Goal: Transaction & Acquisition: Book appointment/travel/reservation

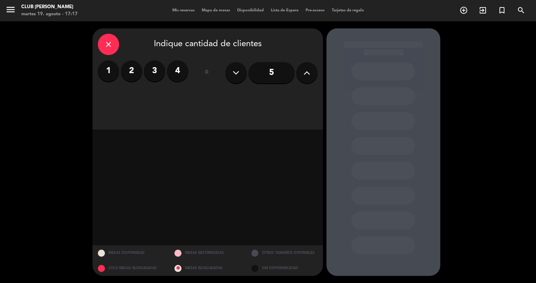
click at [109, 43] on icon "close" at bounding box center [108, 44] width 9 height 9
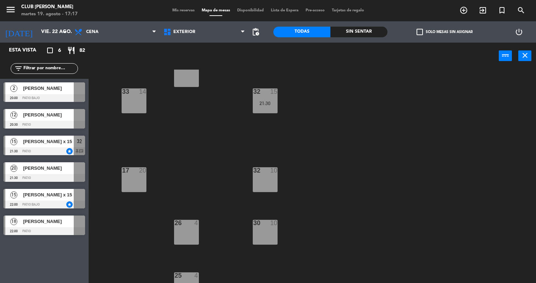
scroll to position [28, 0]
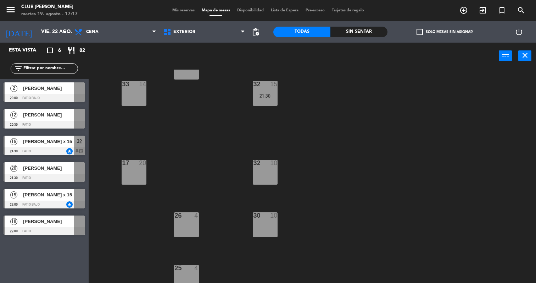
click at [135, 173] on div "17 20" at bounding box center [134, 172] width 25 height 25
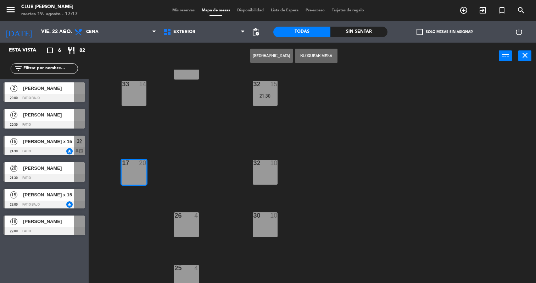
click at [279, 57] on button "[GEOGRAPHIC_DATA]" at bounding box center [271, 56] width 43 height 14
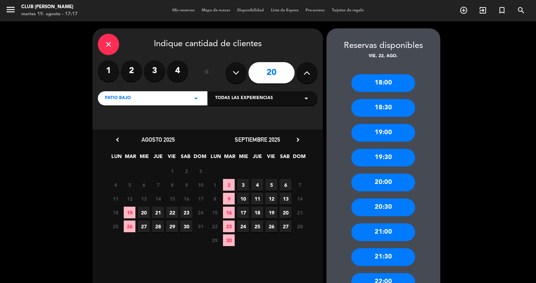
click at [389, 252] on div "21:30" at bounding box center [384, 257] width 64 height 18
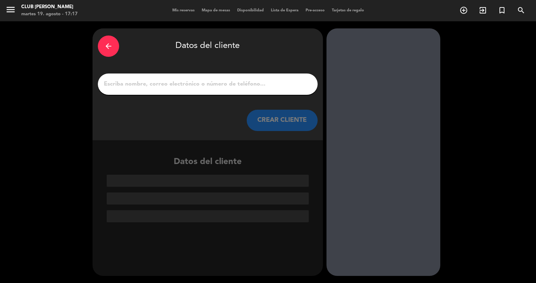
click at [212, 77] on div at bounding box center [208, 83] width 220 height 21
click at [164, 83] on input "1" at bounding box center [207, 84] width 209 height 10
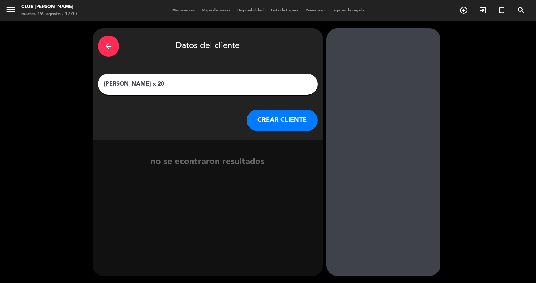
type input "[PERSON_NAME] x 20"
click at [290, 121] on button "CREAR CLIENTE" at bounding box center [282, 120] width 71 height 21
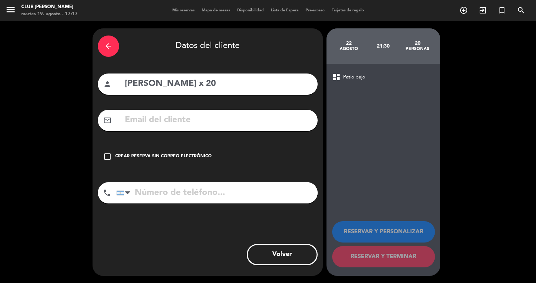
click at [107, 155] on icon "check_box_outline_blank" at bounding box center [107, 156] width 9 height 9
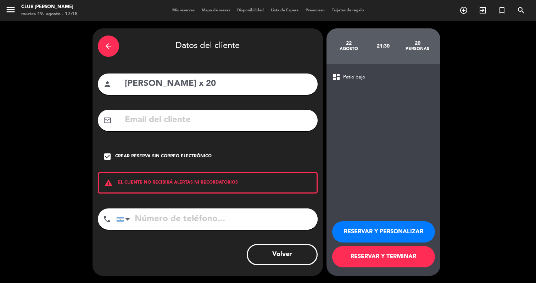
click at [140, 231] on div "phone [GEOGRAPHIC_DATA] +1 [GEOGRAPHIC_DATA] +44 [GEOGRAPHIC_DATA] ([GEOGRAPHIC…" at bounding box center [208, 221] width 220 height 26
click at [140, 225] on input "tel" at bounding box center [216, 218] width 201 height 21
paste input "[PHONE_NUMBER]"
type input "[PHONE_NUMBER]"
click at [350, 234] on button "RESERVAR Y PERSONALIZAR" at bounding box center [383, 231] width 103 height 21
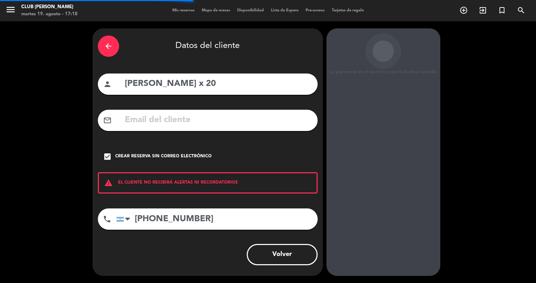
scroll to position [1, 0]
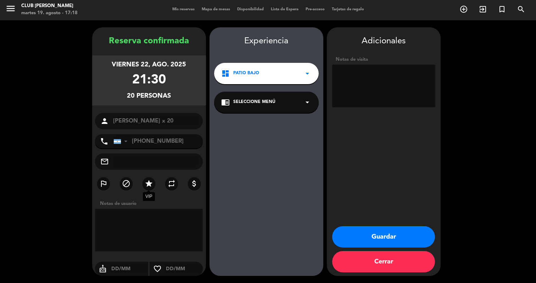
click at [150, 182] on icon "star" at bounding box center [149, 183] width 9 height 9
click at [369, 80] on textarea at bounding box center [383, 86] width 103 height 43
type textarea "en el patio debajo de los toldos con estufas"
click at [399, 233] on button "Guardar" at bounding box center [383, 236] width 103 height 21
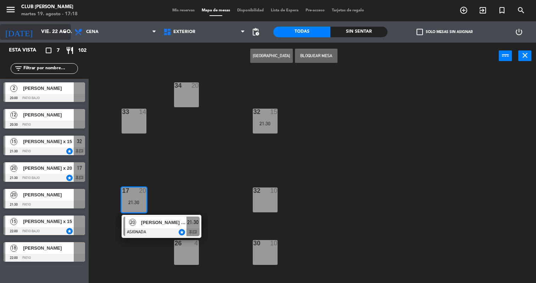
click at [52, 30] on input "vie. 22 ago." at bounding box center [71, 32] width 67 height 13
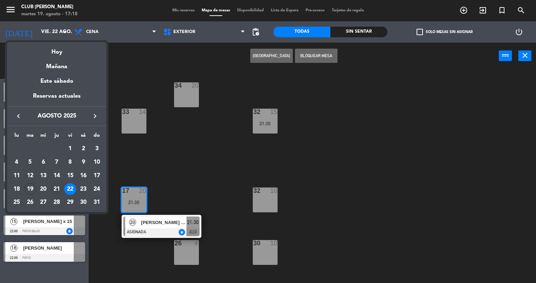
click at [56, 184] on div "21" at bounding box center [57, 189] width 12 height 12
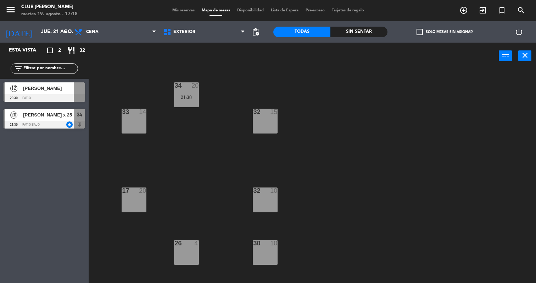
click at [53, 118] on div "[PERSON_NAME] x 25" at bounding box center [47, 115] width 51 height 12
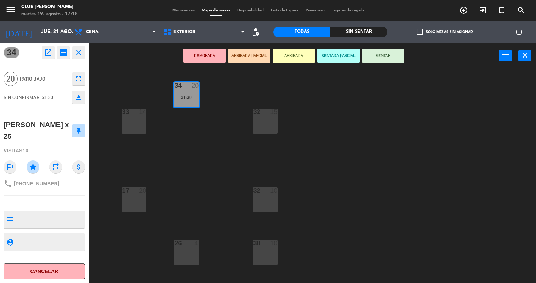
click at [43, 53] on button "open_in_new" at bounding box center [48, 52] width 13 height 13
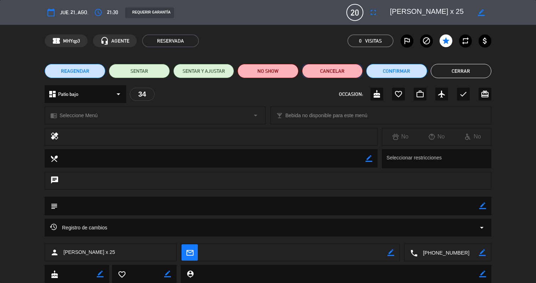
click at [346, 69] on button "Cancelar" at bounding box center [332, 71] width 61 height 14
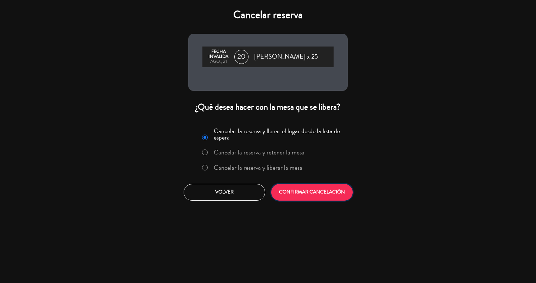
click at [311, 190] on button "CONFIRMAR CANCELACIÓN" at bounding box center [312, 192] width 82 height 17
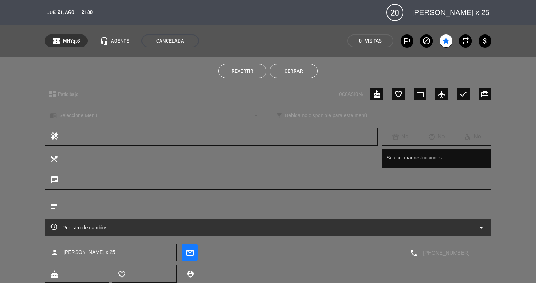
click at [308, 70] on button "Cerrar" at bounding box center [294, 71] width 48 height 14
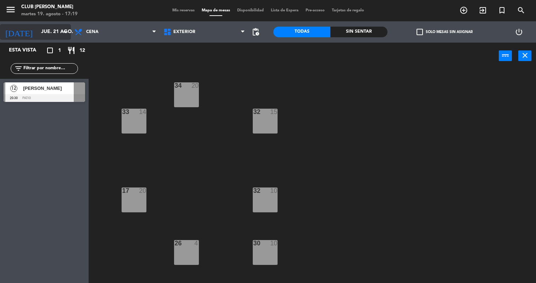
click at [38, 34] on input "jue. 21 ago." at bounding box center [71, 32] width 67 height 13
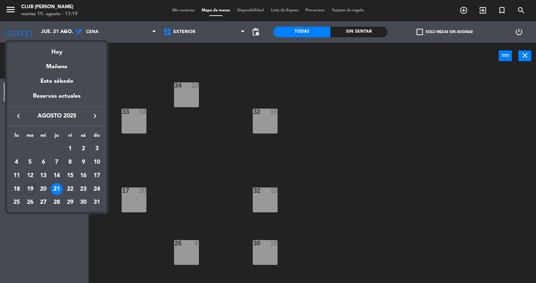
click at [92, 113] on icon "keyboard_arrow_right" at bounding box center [95, 116] width 9 height 9
click at [82, 164] on div "6" at bounding box center [83, 162] width 12 height 12
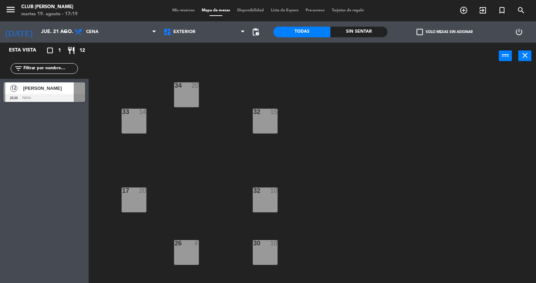
type input "sáb. [DATE]"
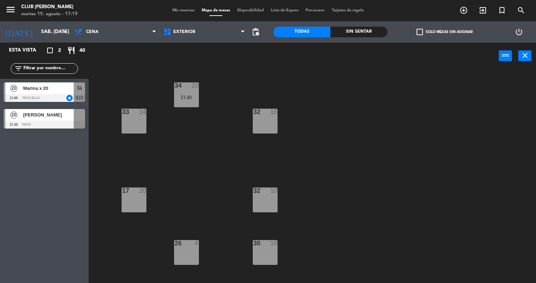
click at [140, 195] on div "17 20" at bounding box center [134, 199] width 25 height 25
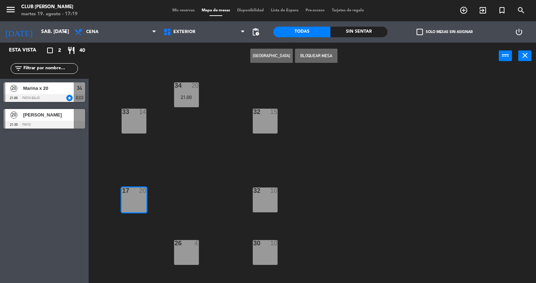
click at [280, 55] on button "[GEOGRAPHIC_DATA]" at bounding box center [271, 56] width 43 height 14
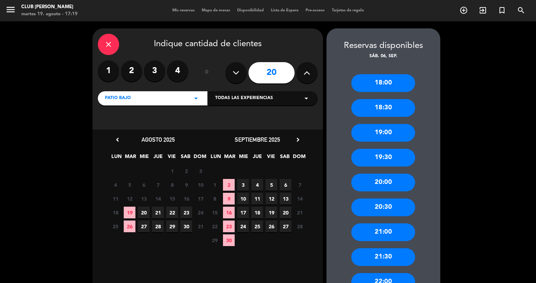
click at [388, 231] on div "21:00" at bounding box center [384, 232] width 64 height 18
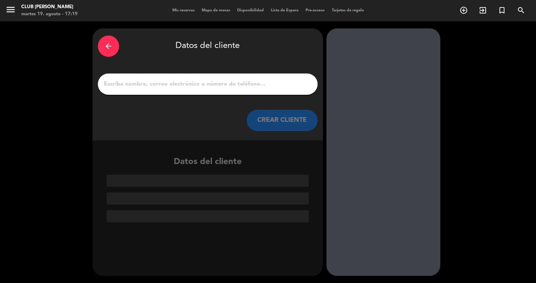
click at [216, 81] on input "1" at bounding box center [207, 84] width 209 height 10
paste input "[PERSON_NAME]"
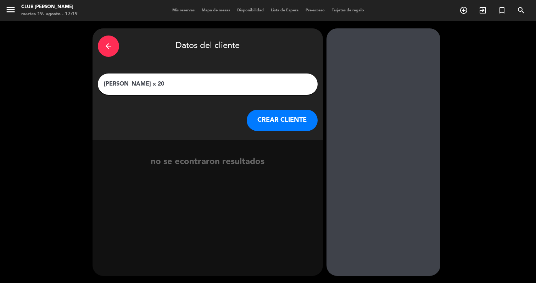
type input "[PERSON_NAME] x 20"
click at [276, 120] on button "CREAR CLIENTE" at bounding box center [282, 120] width 71 height 21
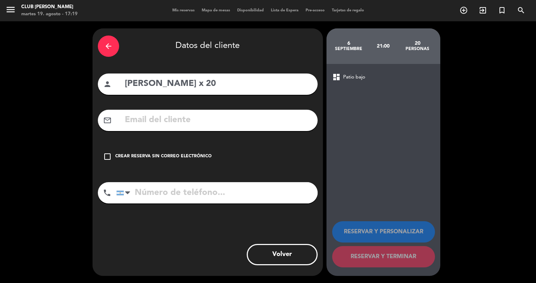
click at [105, 160] on icon "check_box_outline_blank" at bounding box center [107, 156] width 9 height 9
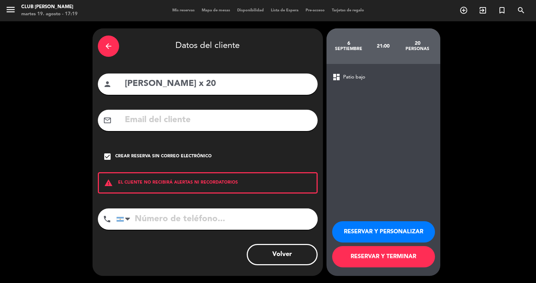
click at [171, 206] on div "arrow_back Datos del cliente person [PERSON_NAME] x 20 mail_outline check_box C…" at bounding box center [208, 151] width 231 height 247
click at [168, 217] on input "tel" at bounding box center [216, 218] width 201 height 21
paste input "[PHONE_NUMBER]"
type input "[PHONE_NUMBER]"
click at [371, 232] on button "RESERVAR Y PERSONALIZAR" at bounding box center [383, 231] width 103 height 21
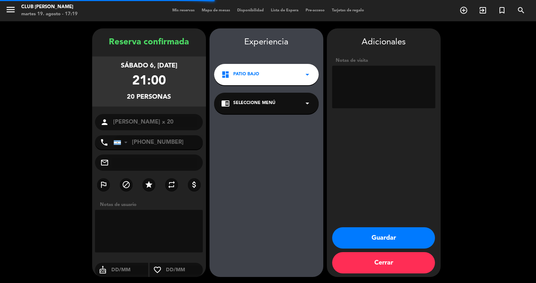
scroll to position [1, 0]
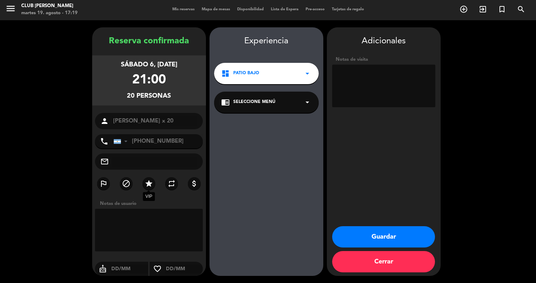
click at [150, 181] on icon "star" at bounding box center [149, 183] width 9 height 9
click at [388, 72] on textarea at bounding box center [383, 86] width 103 height 43
type textarea "no dijo donde"
click at [420, 231] on button "Guardar" at bounding box center [383, 236] width 103 height 21
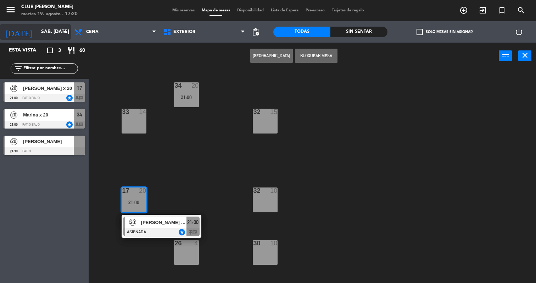
click at [38, 32] on input "sáb. [DATE]" at bounding box center [71, 32] width 67 height 13
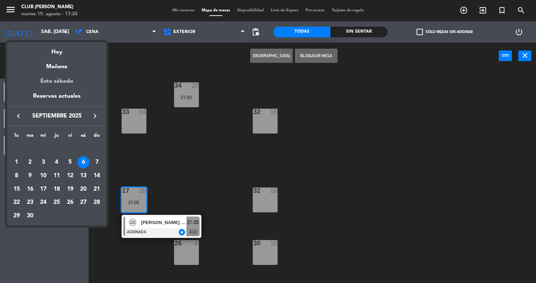
click at [57, 89] on div "Este sábado" at bounding box center [56, 81] width 99 height 20
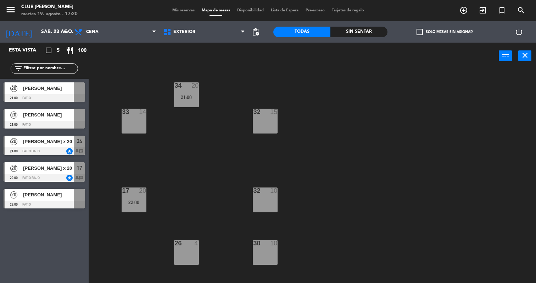
click at [73, 115] on div "20 [PERSON_NAME] 21:00 Patio" at bounding box center [44, 118] width 89 height 27
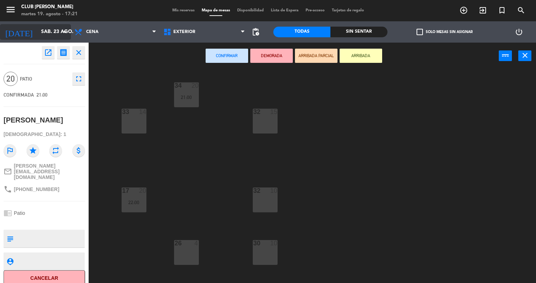
click at [38, 33] on input "sáb. 23 ago." at bounding box center [71, 32] width 67 height 13
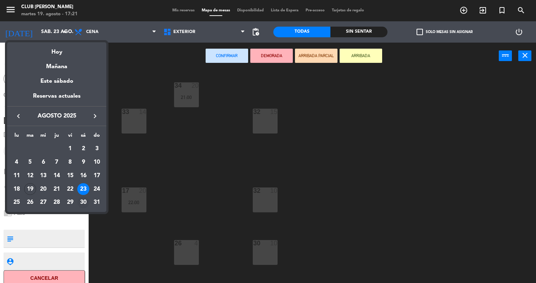
click at [83, 197] on div "30" at bounding box center [83, 202] width 12 height 12
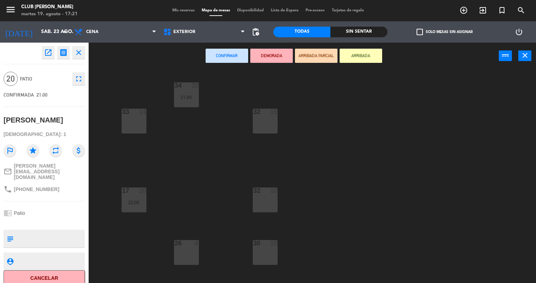
type input "sáb. 30 ago."
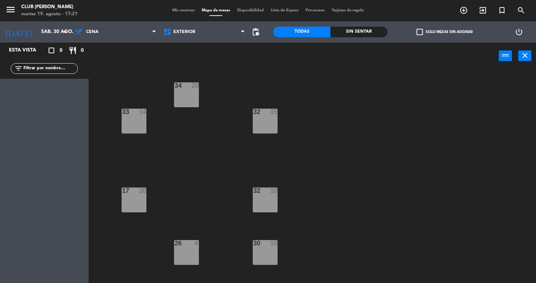
click at [138, 195] on div "17 20" at bounding box center [134, 199] width 25 height 25
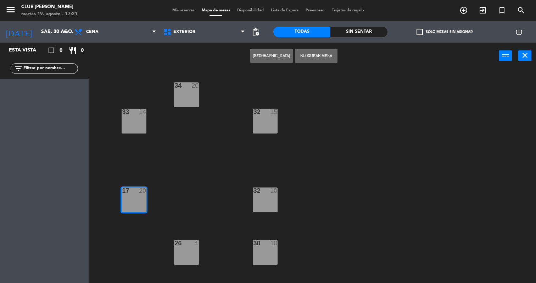
click at [265, 57] on button "[GEOGRAPHIC_DATA]" at bounding box center [271, 56] width 43 height 14
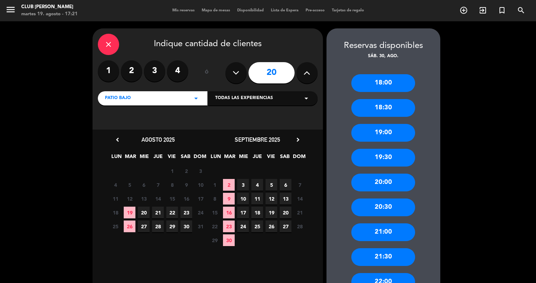
click at [405, 229] on div "21:00" at bounding box center [384, 232] width 64 height 18
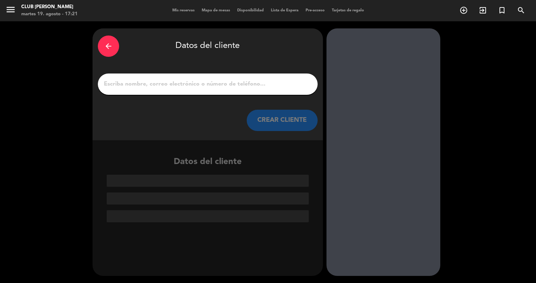
click at [251, 81] on input "1" at bounding box center [207, 84] width 209 height 10
click at [221, 78] on div at bounding box center [208, 83] width 220 height 21
click at [209, 87] on input "1" at bounding box center [207, 84] width 209 height 10
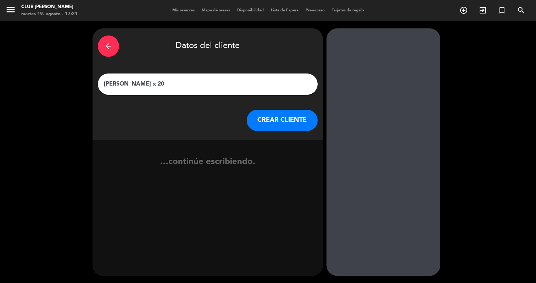
type input "[PERSON_NAME] x 20"
click at [275, 115] on button "CREAR CLIENTE" at bounding box center [282, 120] width 71 height 21
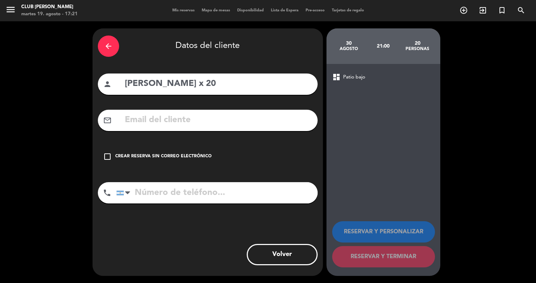
click at [111, 154] on icon "check_box_outline_blank" at bounding box center [107, 156] width 9 height 9
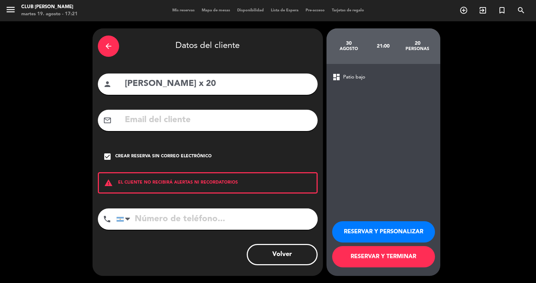
click at [189, 214] on input "tel" at bounding box center [216, 218] width 201 height 21
paste input "[PHONE_NUMBER]"
type input "[PHONE_NUMBER]"
click at [389, 234] on button "RESERVAR Y PERSONALIZAR" at bounding box center [383, 231] width 103 height 21
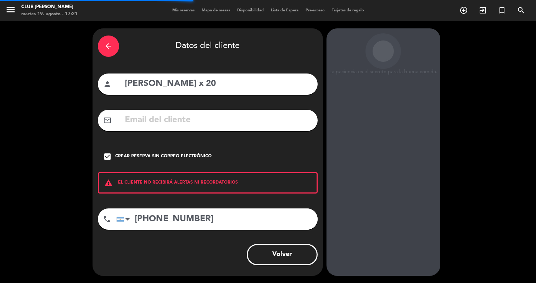
scroll to position [1, 0]
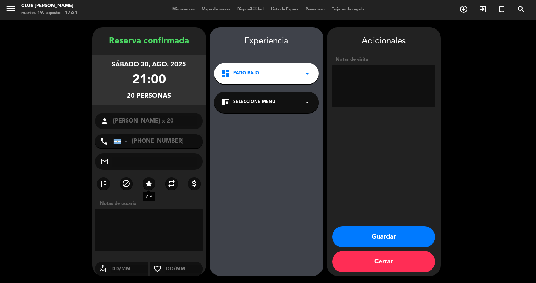
click at [149, 186] on icon "star" at bounding box center [149, 183] width 9 height 9
click at [365, 236] on button "Guardar" at bounding box center [383, 236] width 103 height 21
